Goal: Navigation & Orientation: Find specific page/section

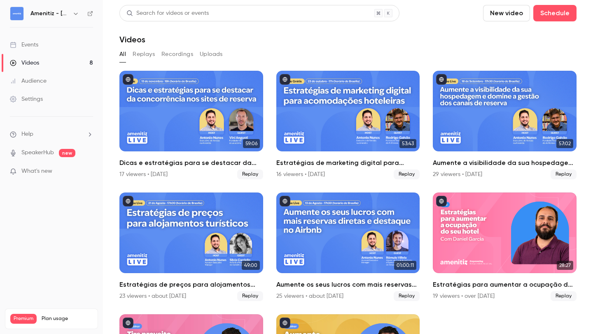
click at [51, 63] on link "Videos 8" at bounding box center [51, 63] width 103 height 18
click at [68, 13] on h6 "Amenitiz - [GEOGRAPHIC_DATA] 🇧🇷" at bounding box center [49, 13] width 39 height 8
click at [76, 15] on icon "button" at bounding box center [75, 13] width 7 height 7
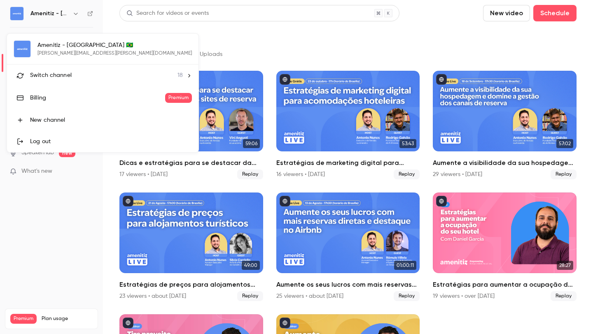
click at [232, 26] on div at bounding box center [296, 167] width 593 height 334
